Goal: Information Seeking & Learning: Learn about a topic

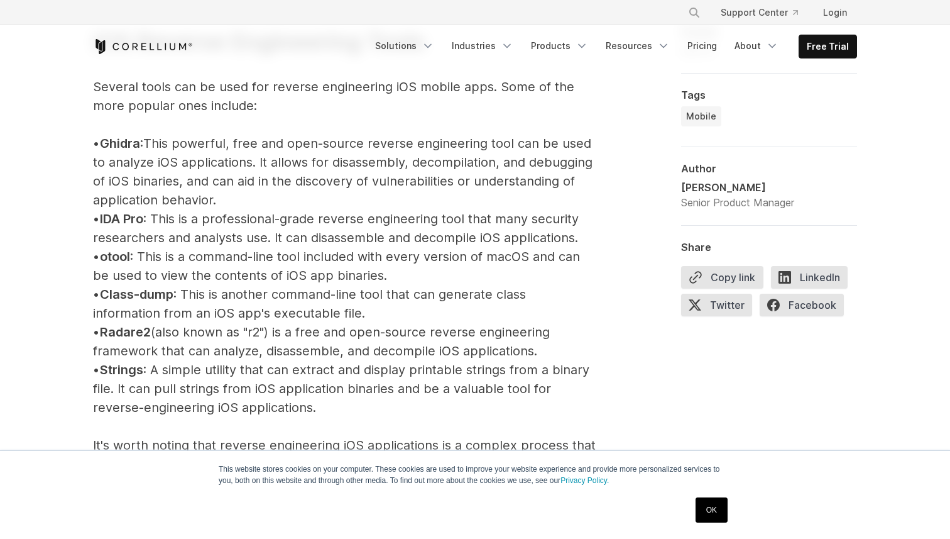
scroll to position [1463, 0]
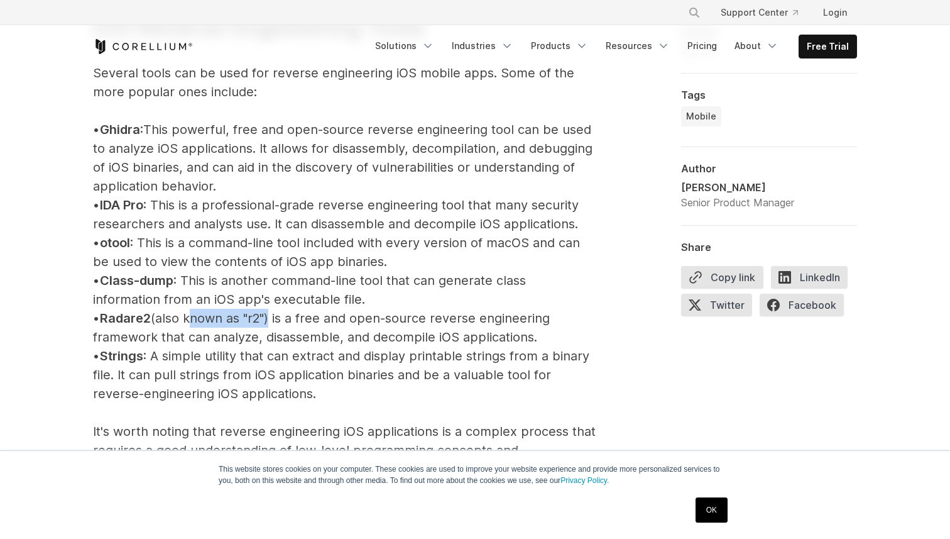
drag, startPoint x: 200, startPoint y: 316, endPoint x: 280, endPoint y: 318, distance: 79.8
click at [280, 318] on p "iOS Reverse Engineering Tools Several tools can be used for reverse engineering…" at bounding box center [344, 393] width 503 height 841
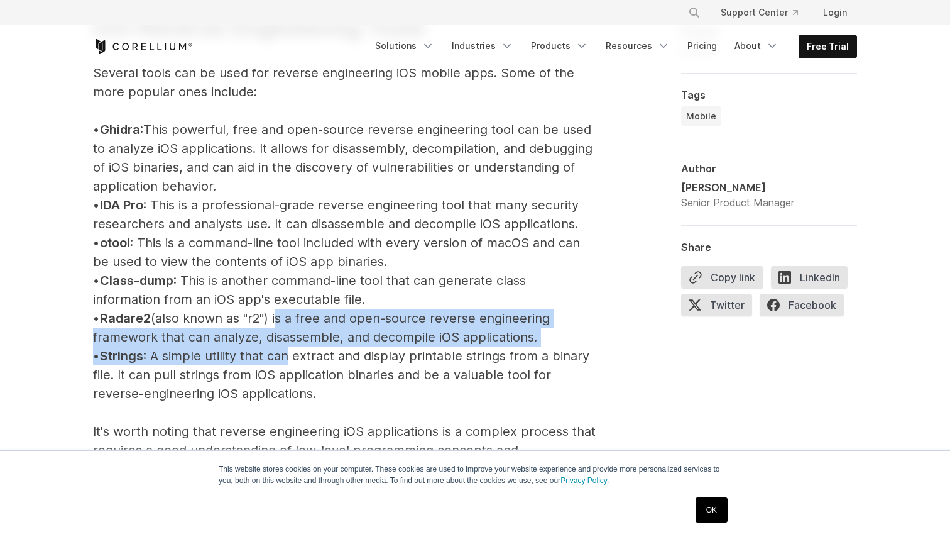
drag, startPoint x: 291, startPoint y: 320, endPoint x: 304, endPoint y: 357, distance: 39.2
click at [304, 357] on p "iOS Reverse Engineering Tools Several tools can be used for reverse engineering…" at bounding box center [344, 393] width 503 height 841
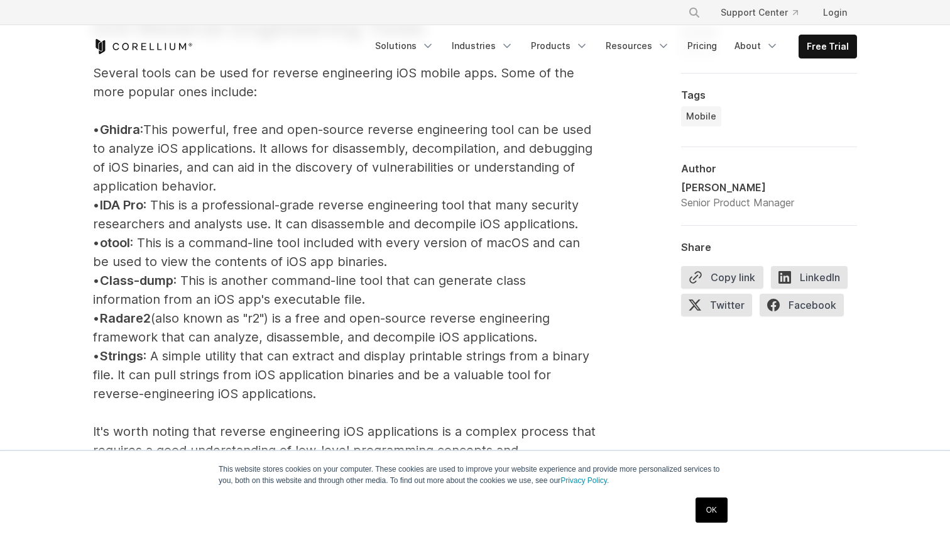
click at [349, 348] on p "iOS Reverse Engineering Tools Several tools can be used for reverse engineering…" at bounding box center [344, 393] width 503 height 841
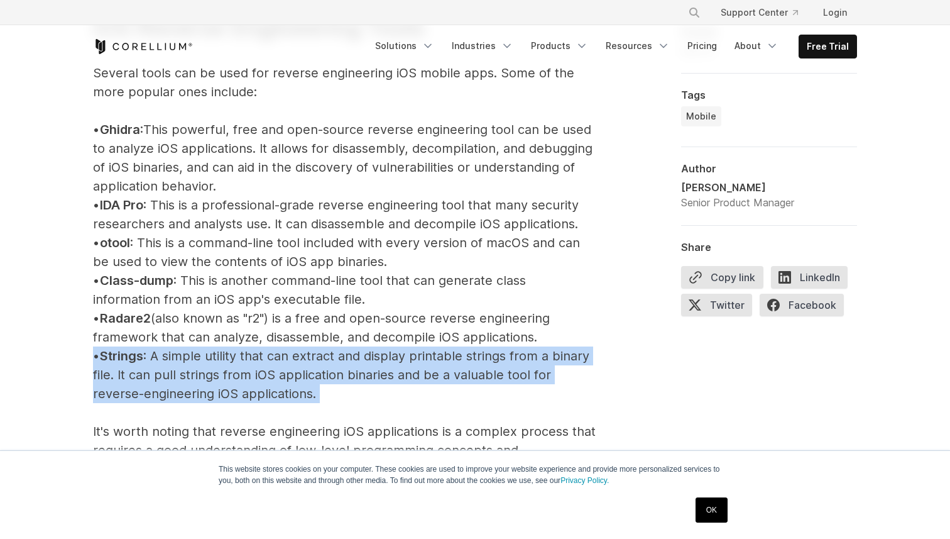
click at [349, 348] on p "iOS Reverse Engineering Tools Several tools can be used for reverse engineering…" at bounding box center [344, 393] width 503 height 841
click at [315, 353] on p "iOS Reverse Engineering Tools Several tools can be used for reverse engineering…" at bounding box center [344, 393] width 503 height 841
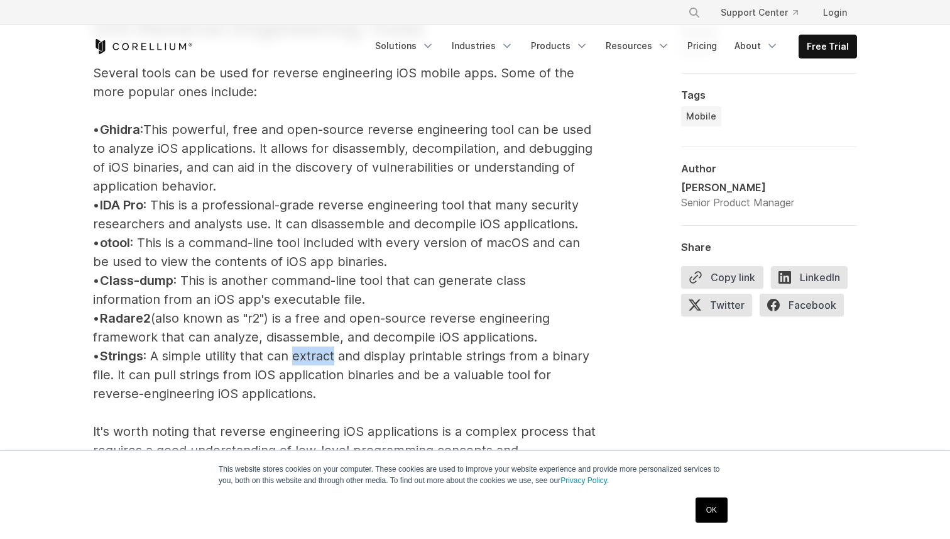
click at [315, 353] on p "iOS Reverse Engineering Tools Several tools can be used for reverse engineering…" at bounding box center [344, 393] width 503 height 841
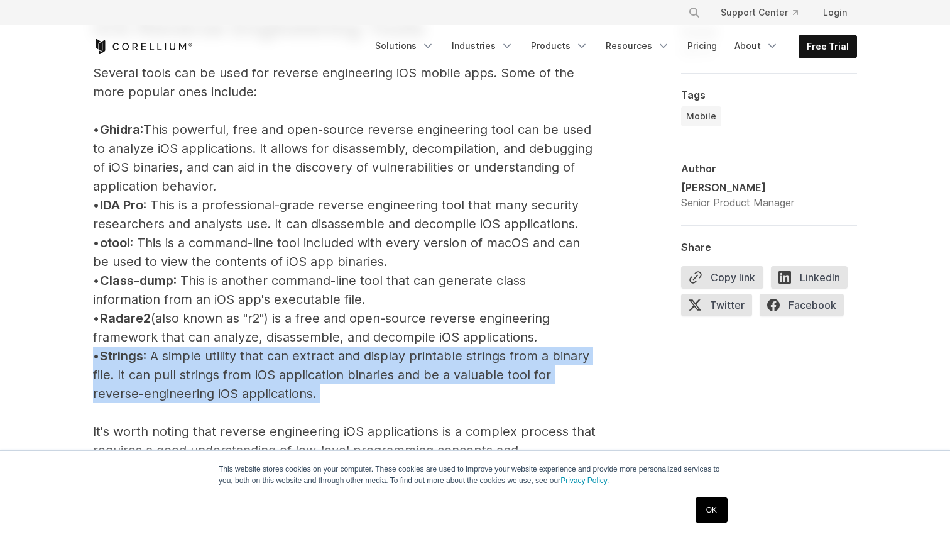
click at [315, 353] on p "iOS Reverse Engineering Tools Several tools can be used for reverse engineering…" at bounding box center [344, 393] width 503 height 841
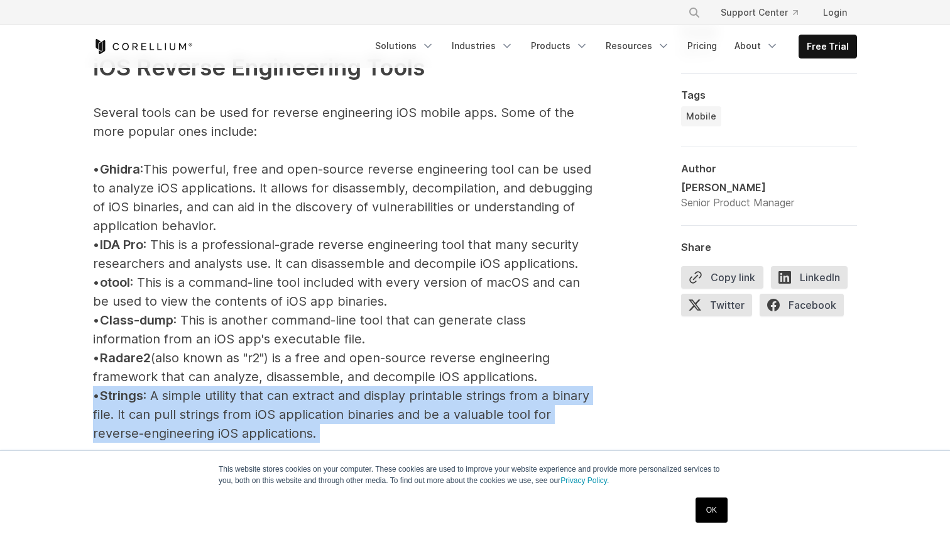
scroll to position [1423, 0]
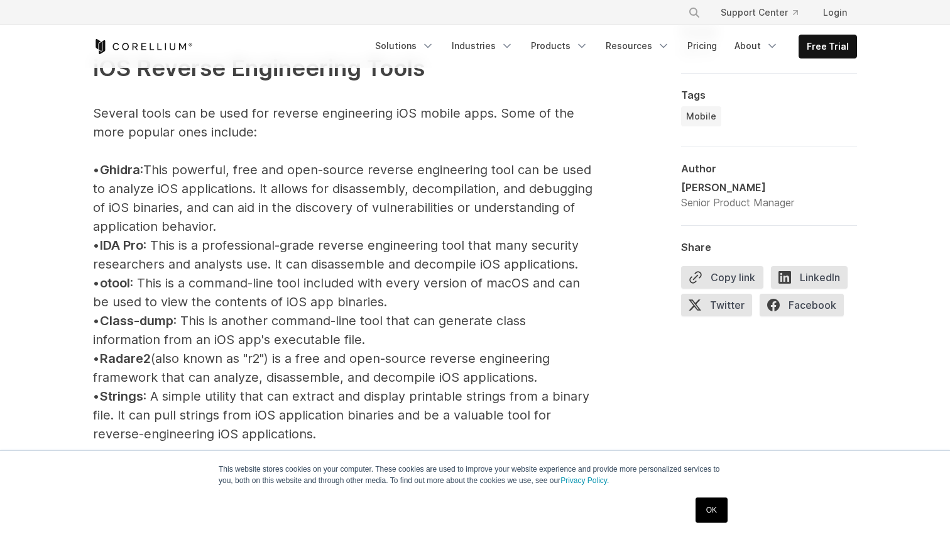
click at [403, 178] on p "iOS Reverse Engineering Tools Several tools can be used for reverse engineering…" at bounding box center [344, 433] width 503 height 841
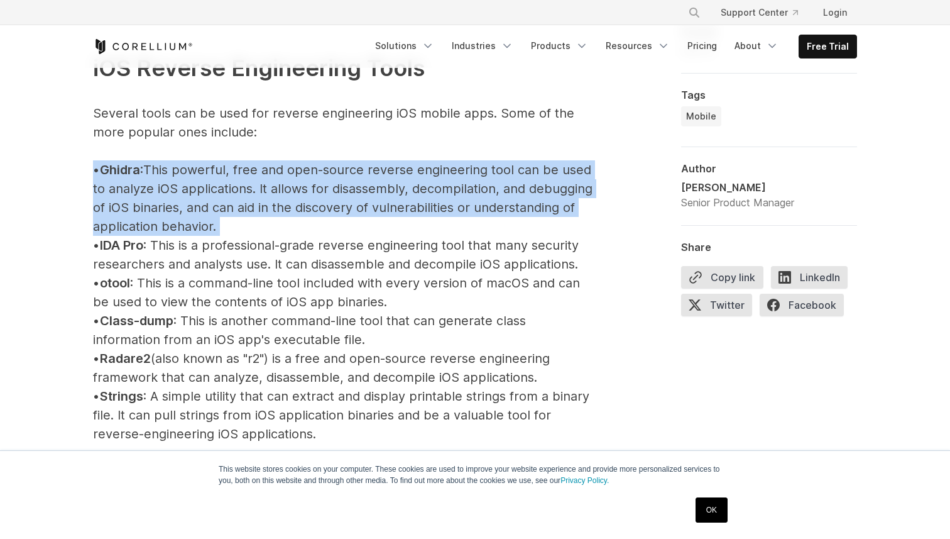
click at [403, 178] on p "iOS Reverse Engineering Tools Several tools can be used for reverse engineering…" at bounding box center [344, 433] width 503 height 841
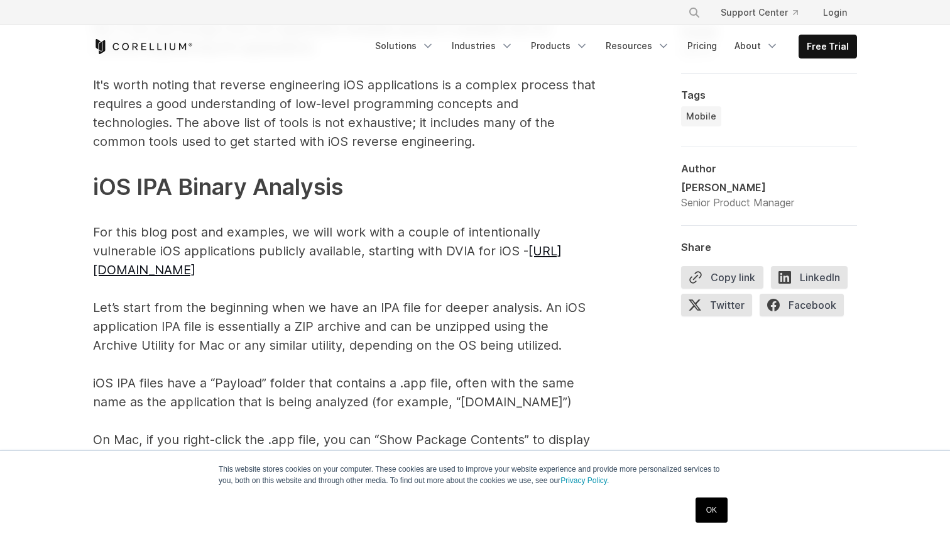
click at [483, 222] on p "iOS Reverse Engineering Tools Several tools can be used for reverse engineering…" at bounding box center [344, 47] width 503 height 841
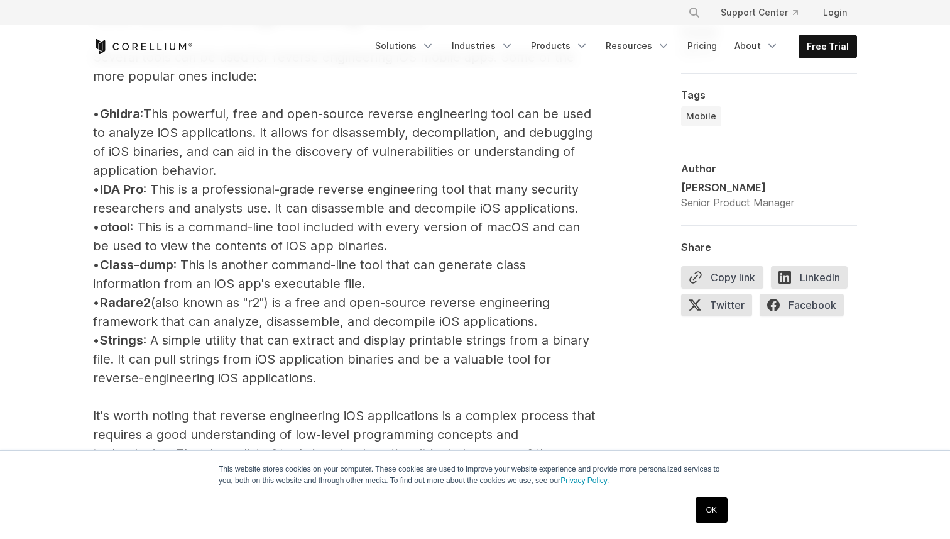
scroll to position [1484, 0]
